Goal: Communication & Community: Answer question/provide support

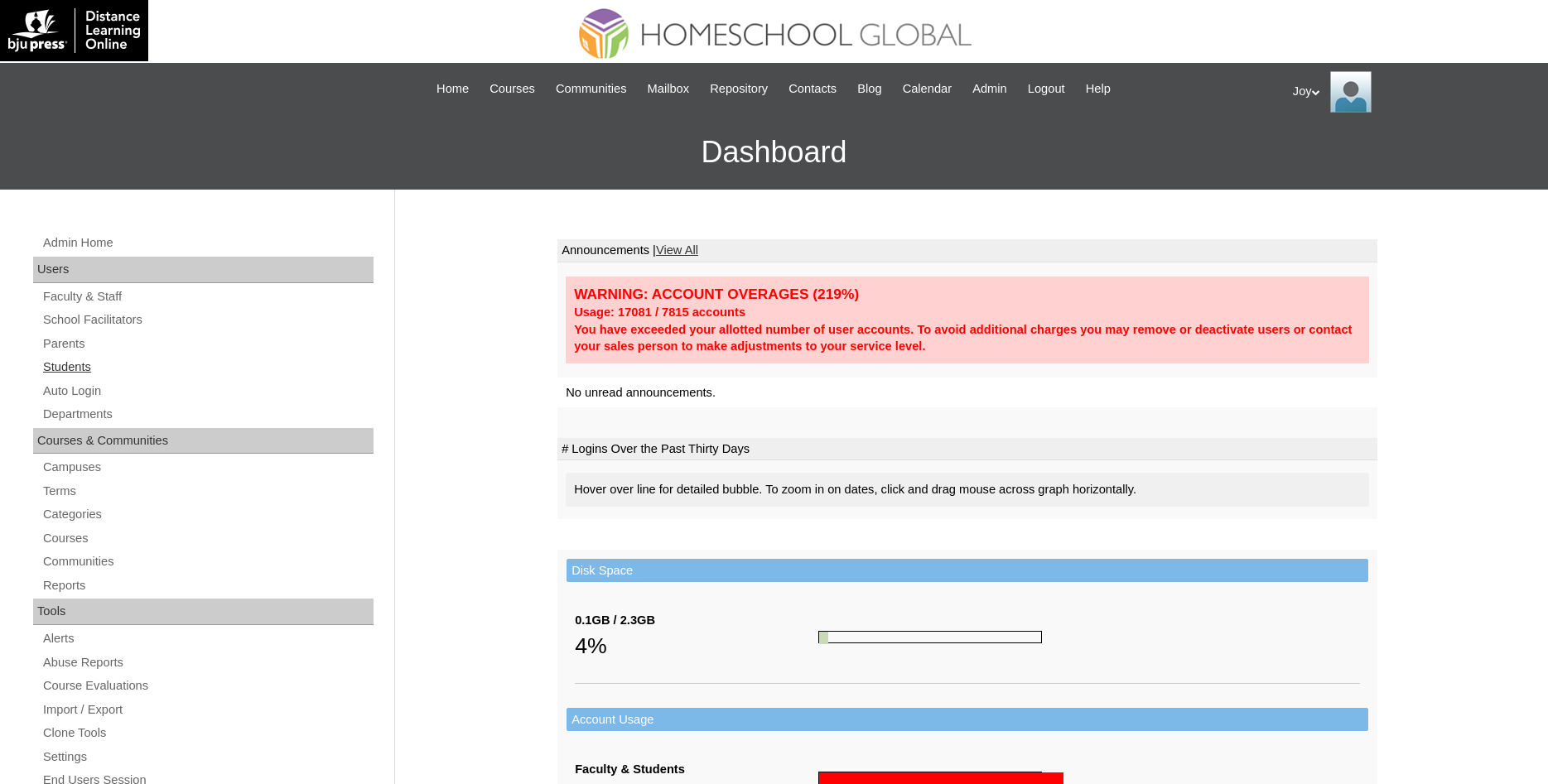
click at [64, 367] on link "Students" at bounding box center [207, 367] width 332 height 21
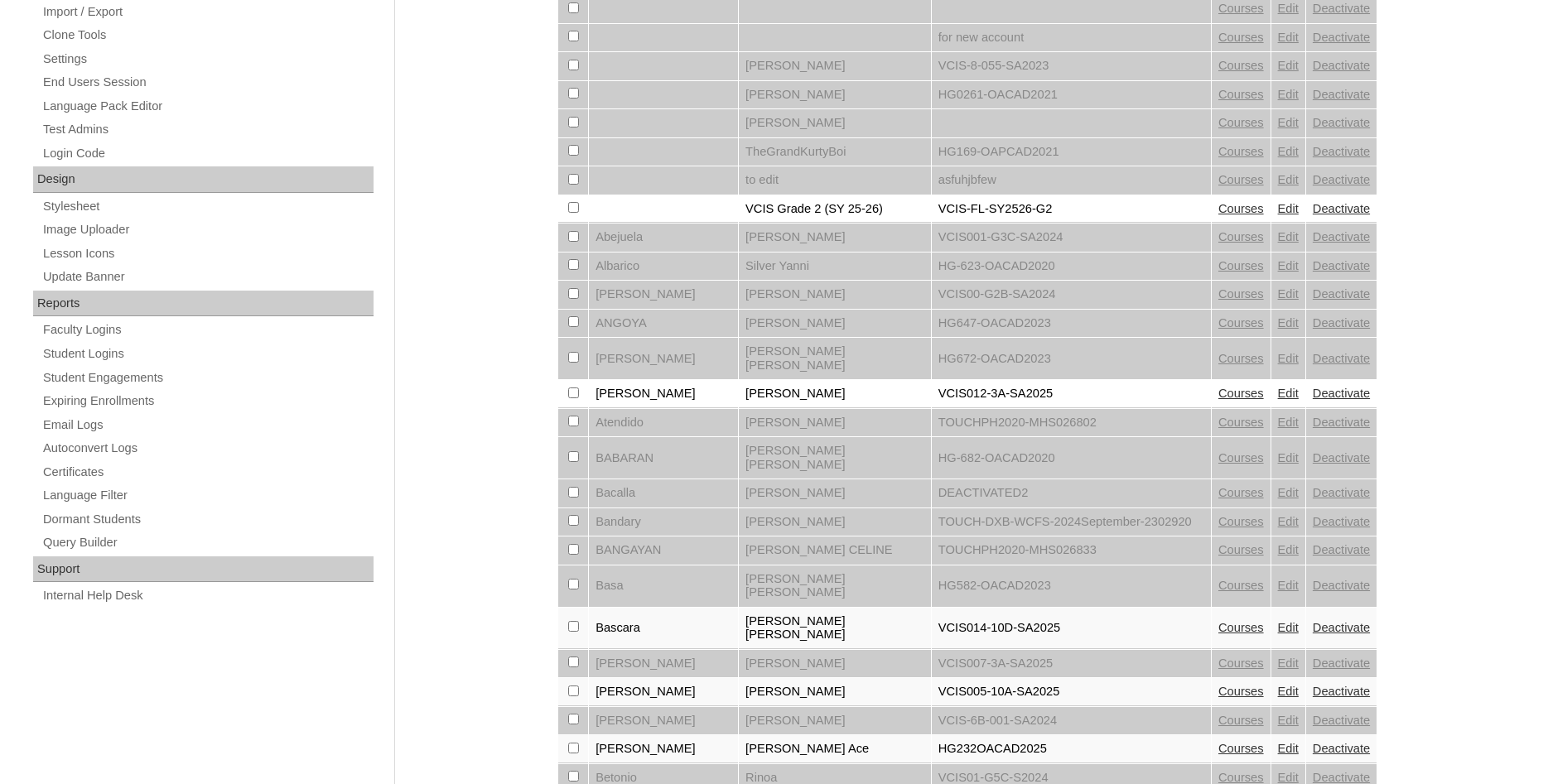
scroll to position [1130, 0]
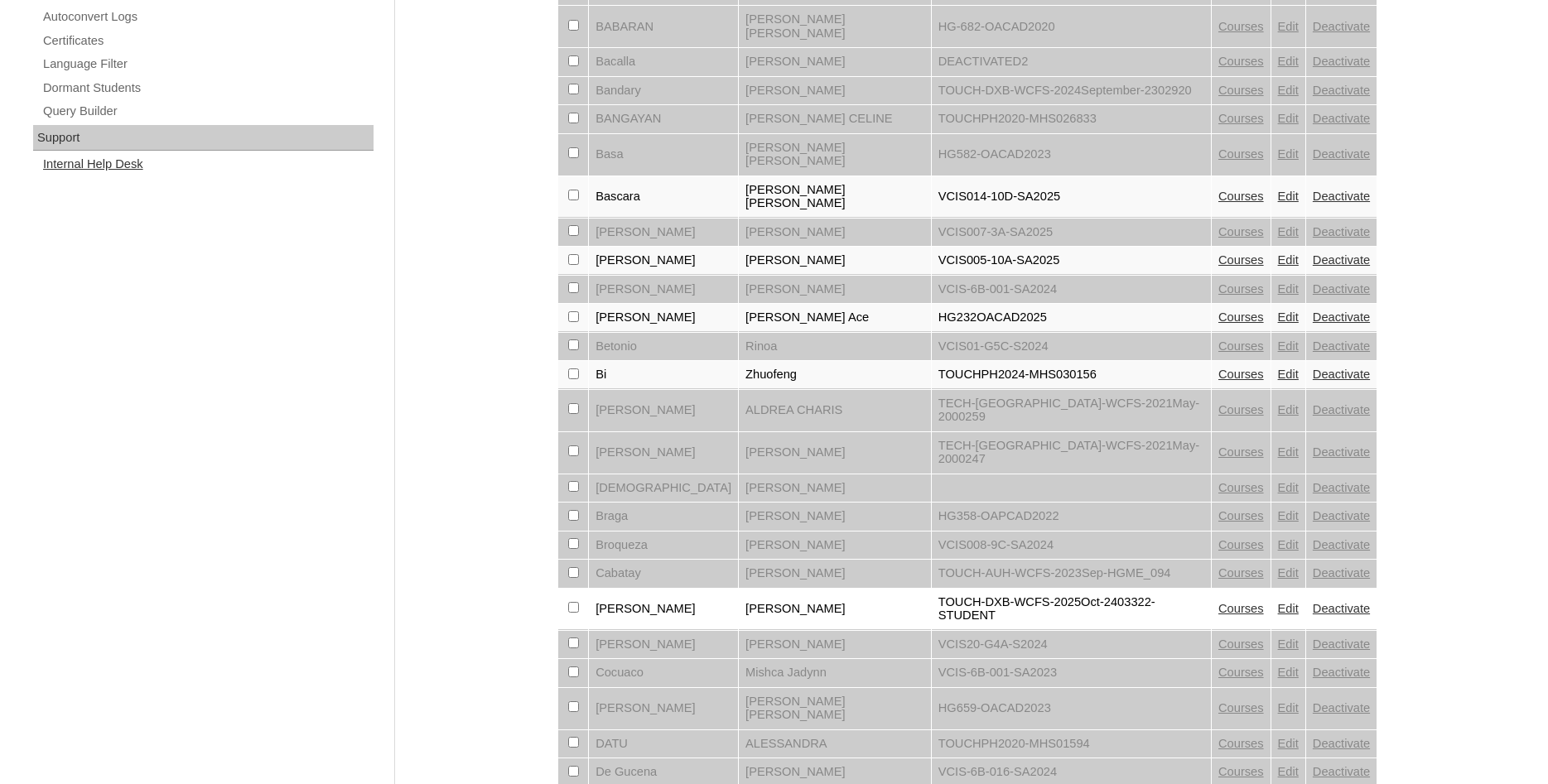
click at [92, 160] on link "Internal Help Desk" at bounding box center [207, 165] width 332 height 21
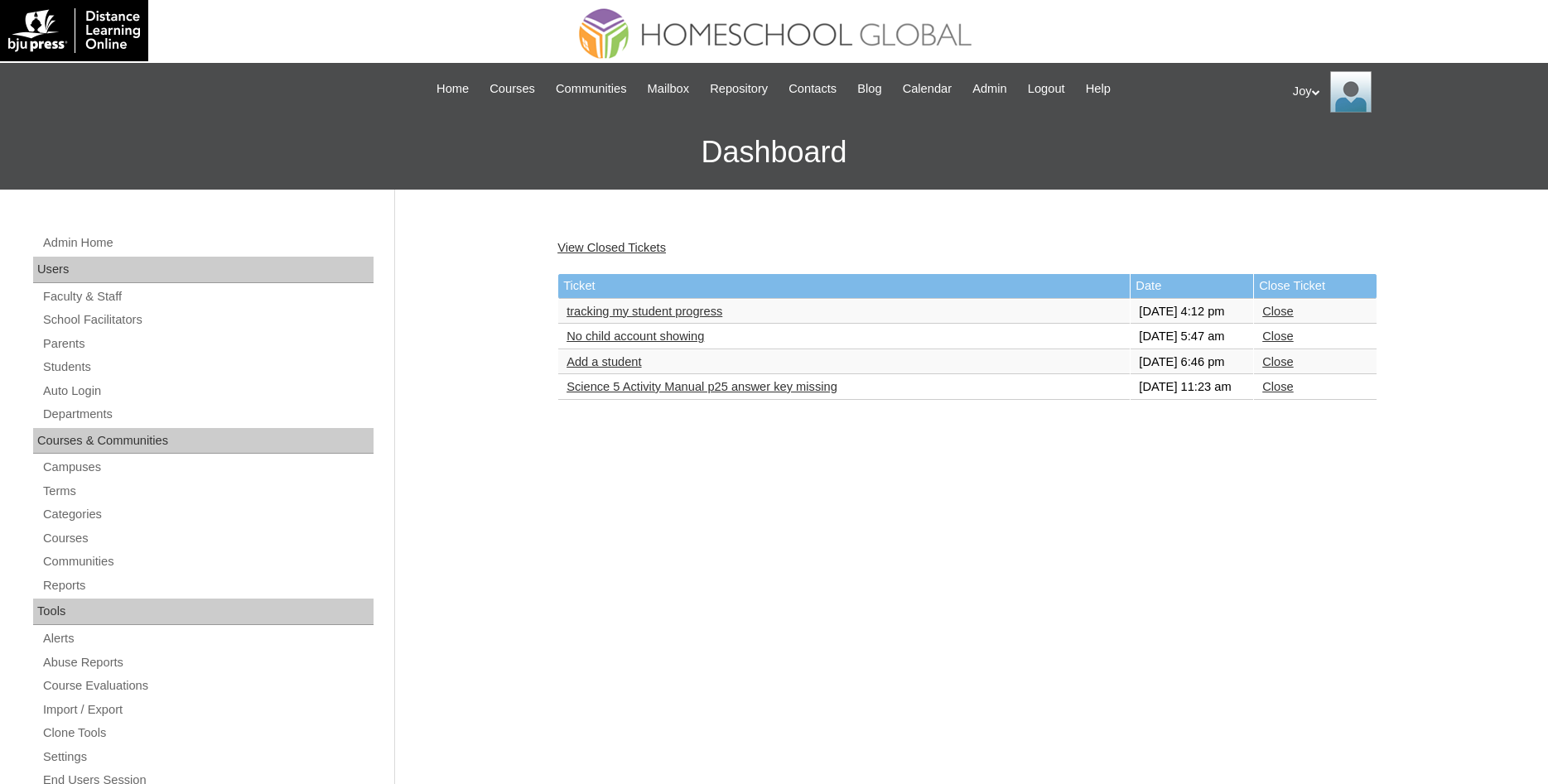
click at [665, 318] on link "tracking my student progress" at bounding box center [644, 311] width 155 height 13
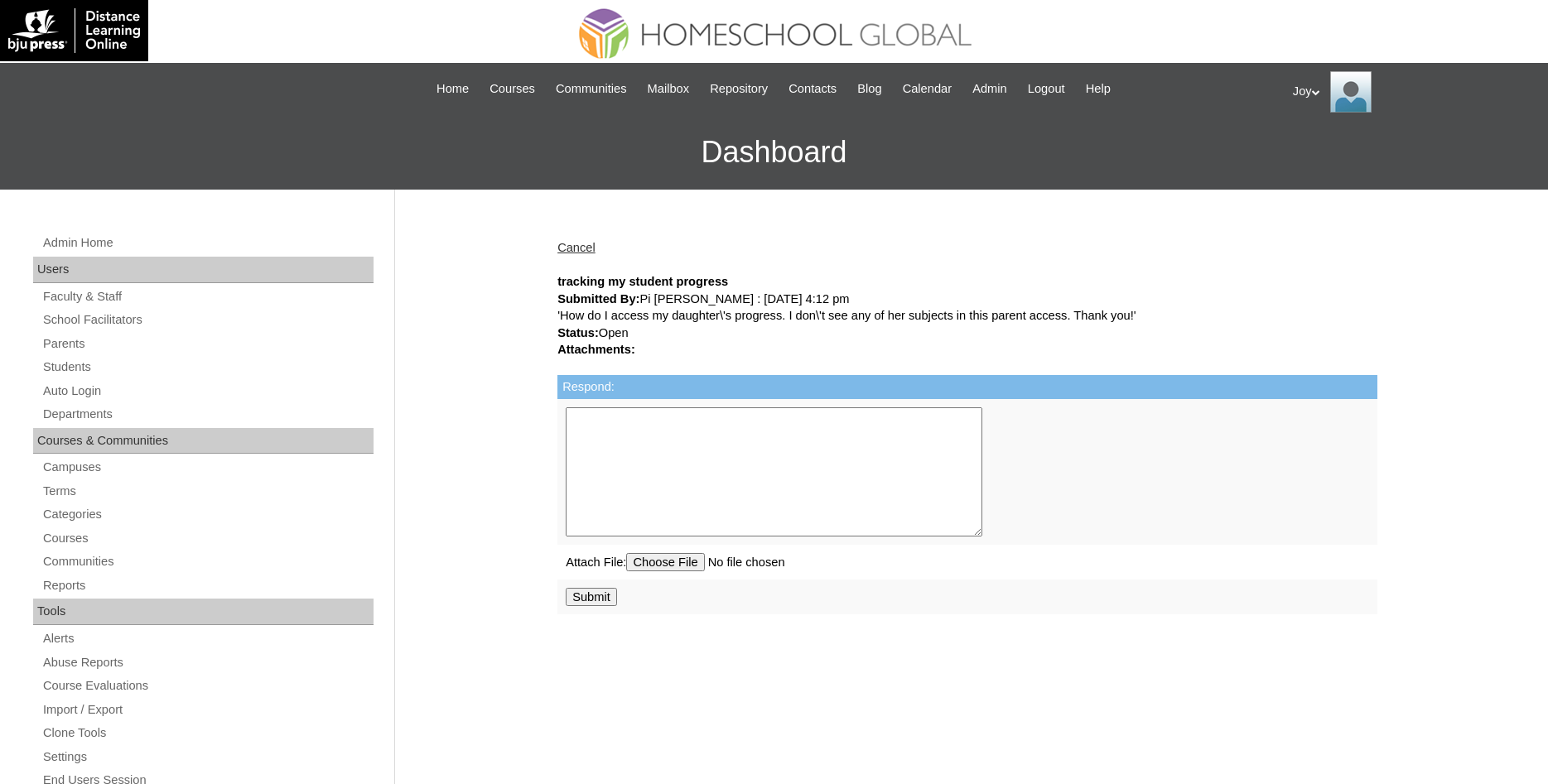
click at [680, 311] on div "'How do I access my daughter\'s progress. I don\'t see any of her subjects in t…" at bounding box center [968, 316] width 820 height 17
click at [693, 417] on textarea "Respond:" at bounding box center [774, 472] width 417 height 130
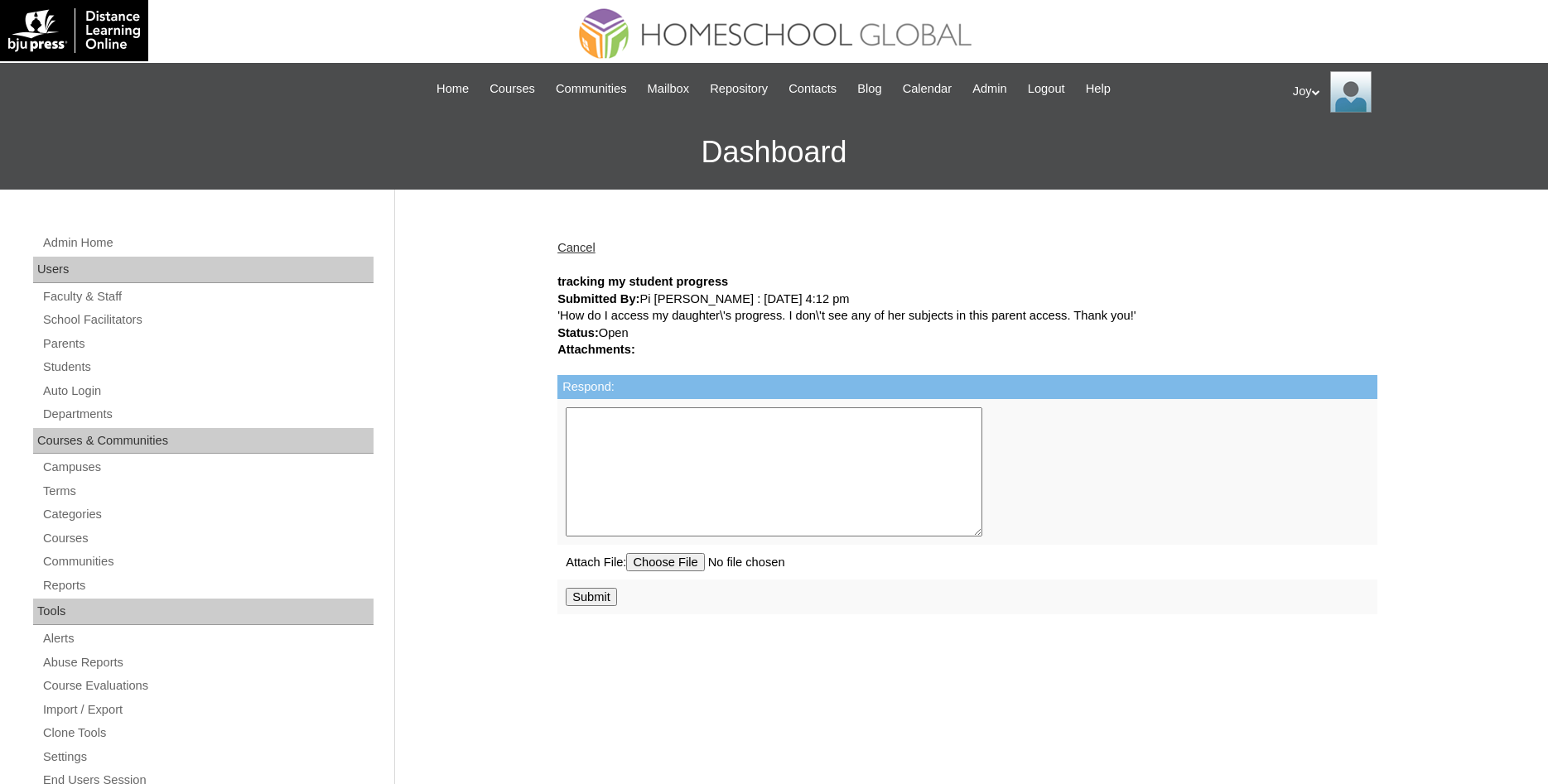
click at [691, 324] on div "'How do I access my daughter\'s progress. I don\'t see any of her subjects in t…" at bounding box center [968, 316] width 820 height 17
click at [437, 85] on span "Home" at bounding box center [453, 89] width 33 height 19
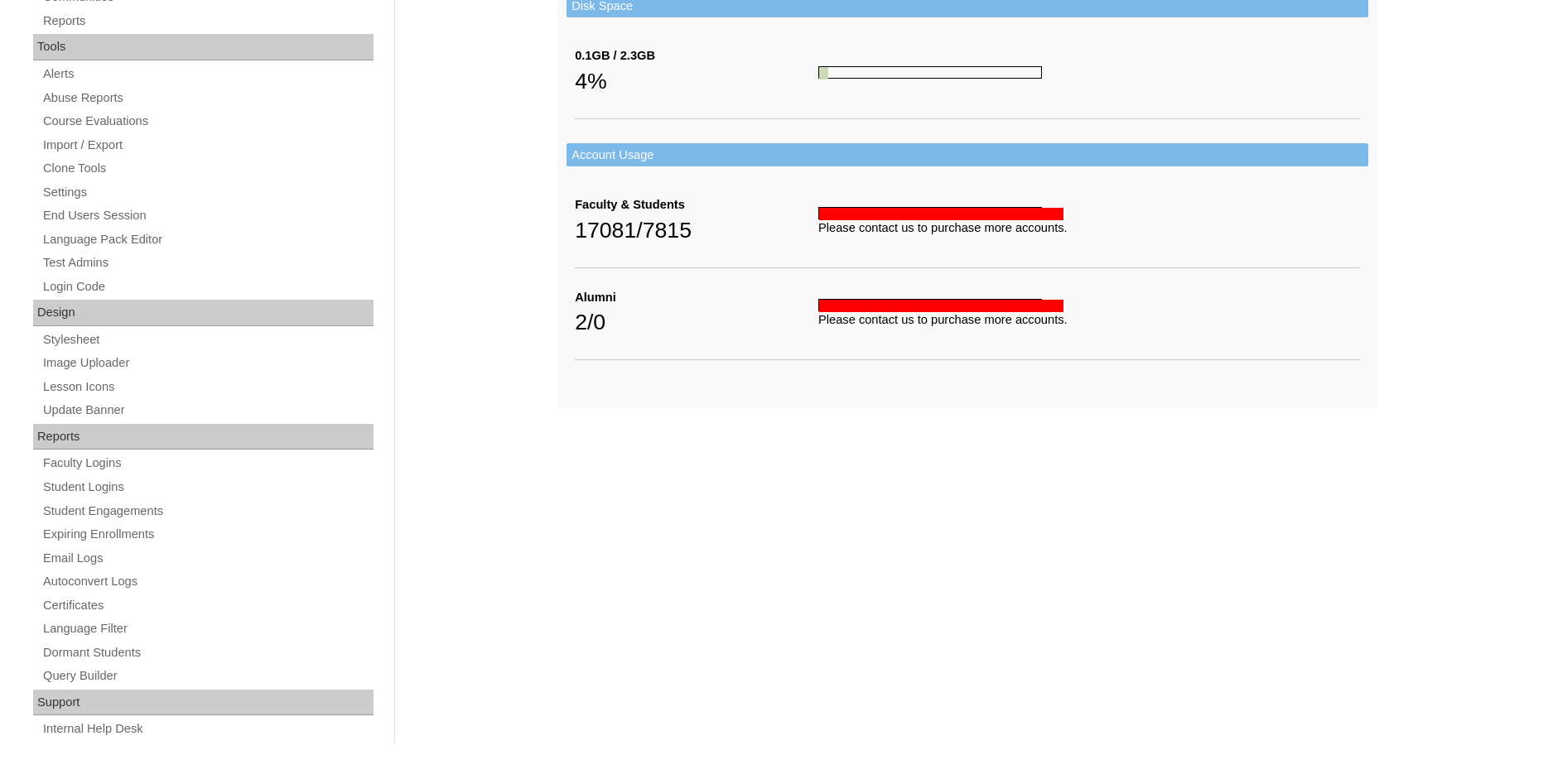
scroll to position [565, 0]
click at [63, 721] on link "Internal Help Desk" at bounding box center [207, 729] width 332 height 21
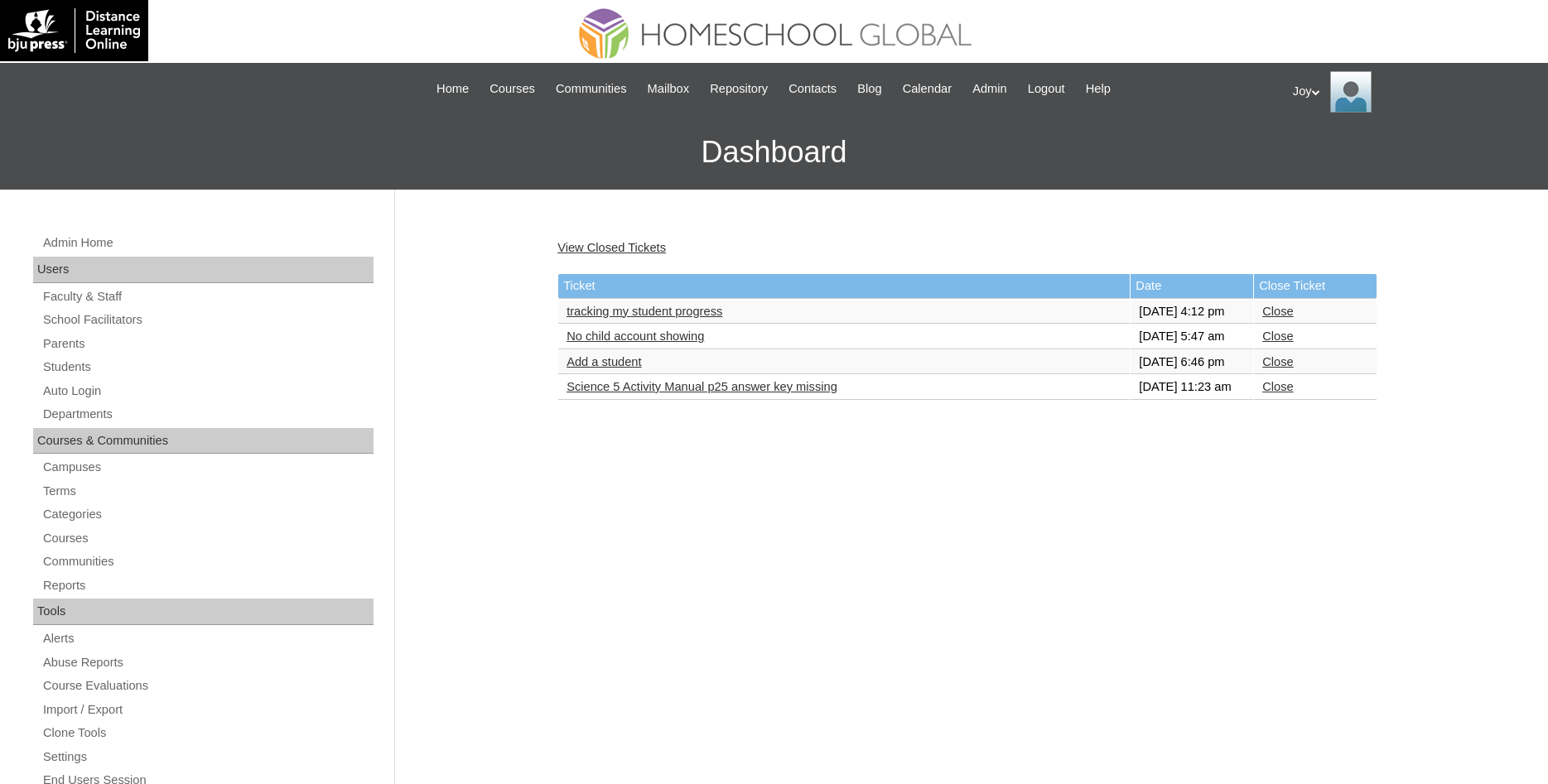
click at [633, 309] on td "tracking my student progress" at bounding box center [844, 311] width 571 height 25
click at [681, 309] on td "tracking my student progress" at bounding box center [844, 311] width 571 height 25
click at [672, 318] on link "tracking my student progress" at bounding box center [644, 311] width 155 height 13
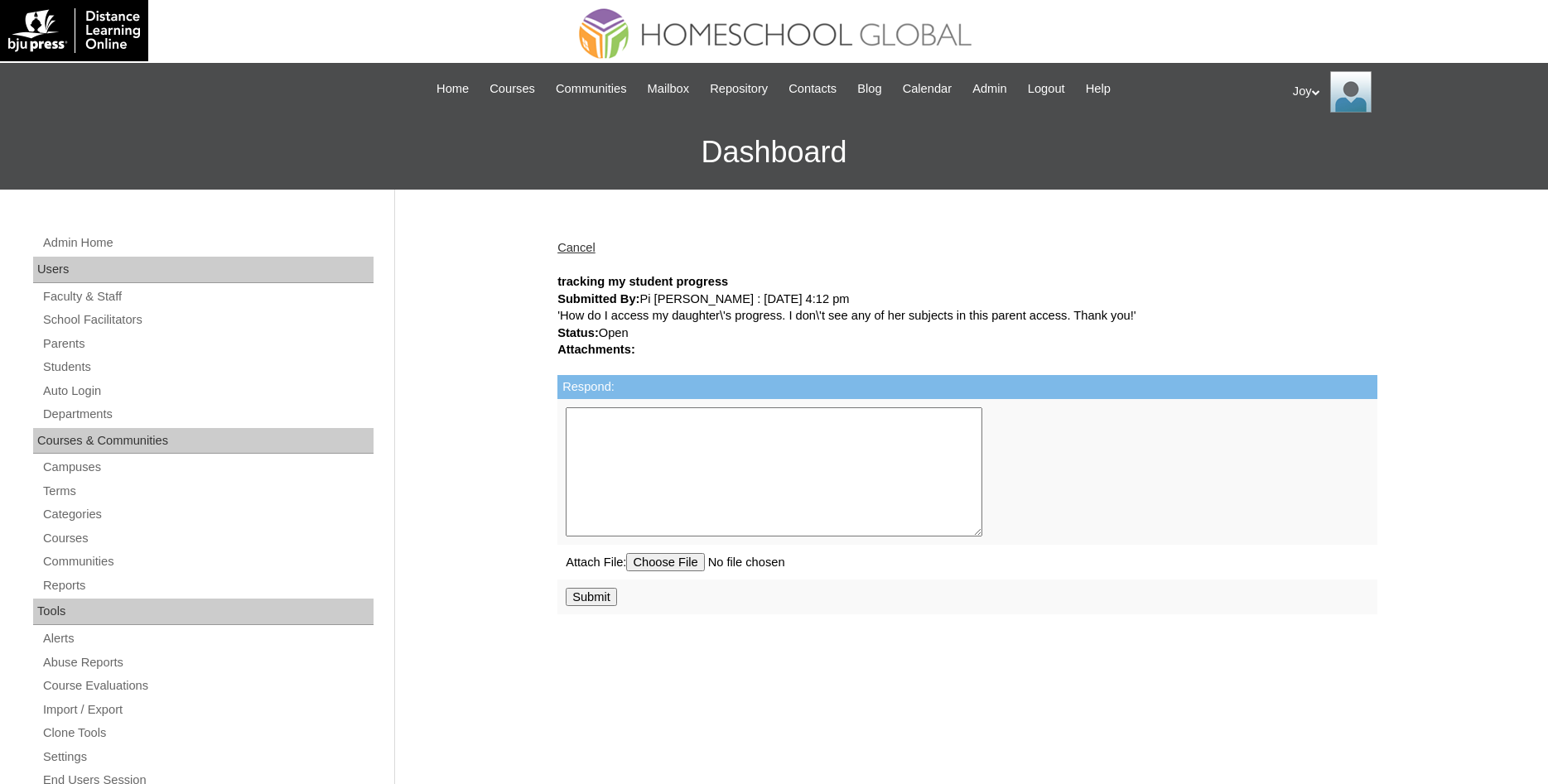
click at [647, 470] on textarea "Respond:" at bounding box center [774, 472] width 417 height 130
click at [658, 431] on textarea "Please select your student's name and then select Activity Report" at bounding box center [774, 472] width 417 height 130
type textarea "Please select your student's name and then select Activity Report to see your s…"
click at [607, 600] on input "Submit" at bounding box center [591, 596] width 51 height 18
